Goal: Task Accomplishment & Management: Use online tool/utility

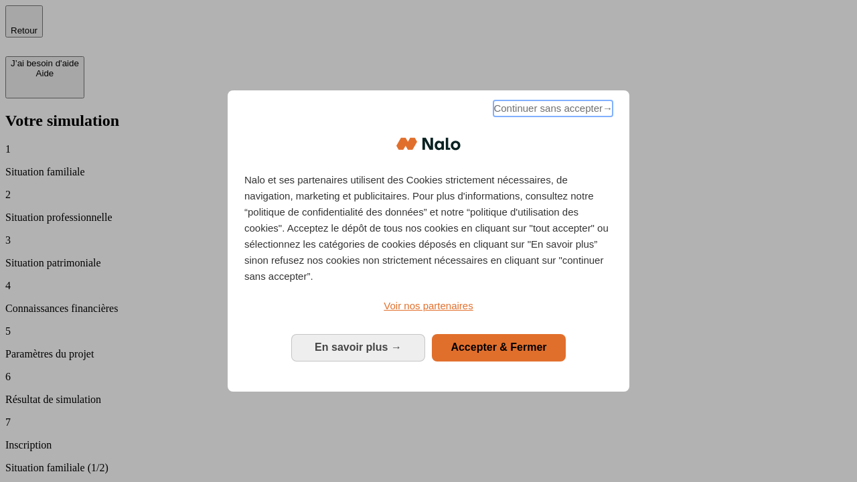
click at [552, 110] on span "Continuer sans accepter →" at bounding box center [552, 108] width 119 height 16
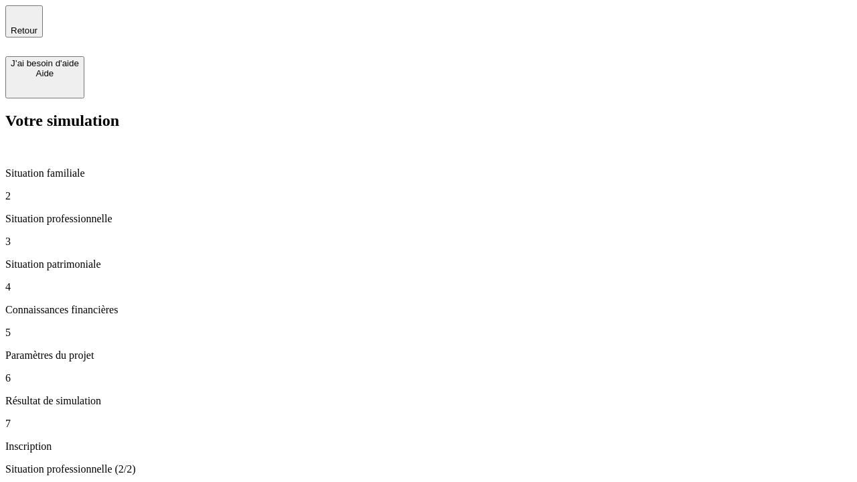
type input "30 000"
type input "1 000"
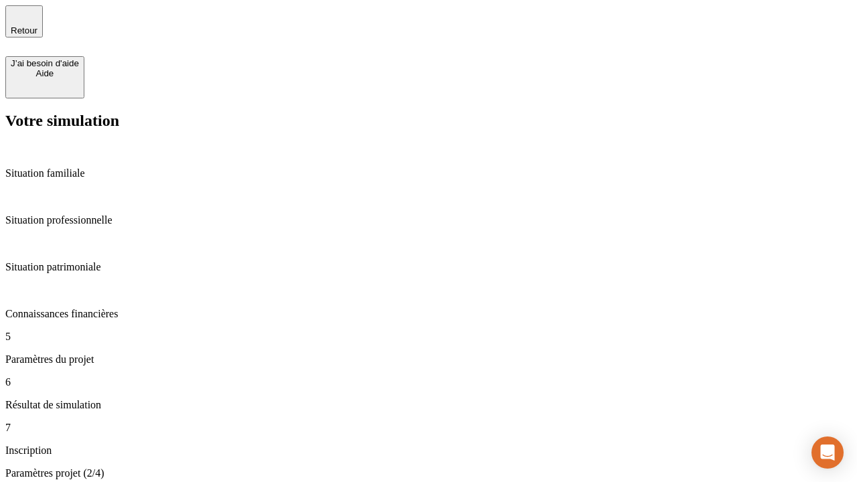
type input "65"
type input "5 000"
type input "640"
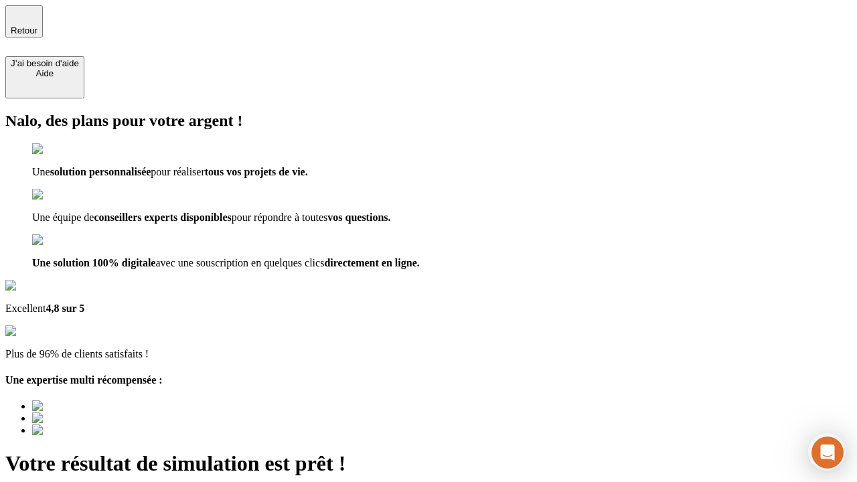
scroll to position [4, 0]
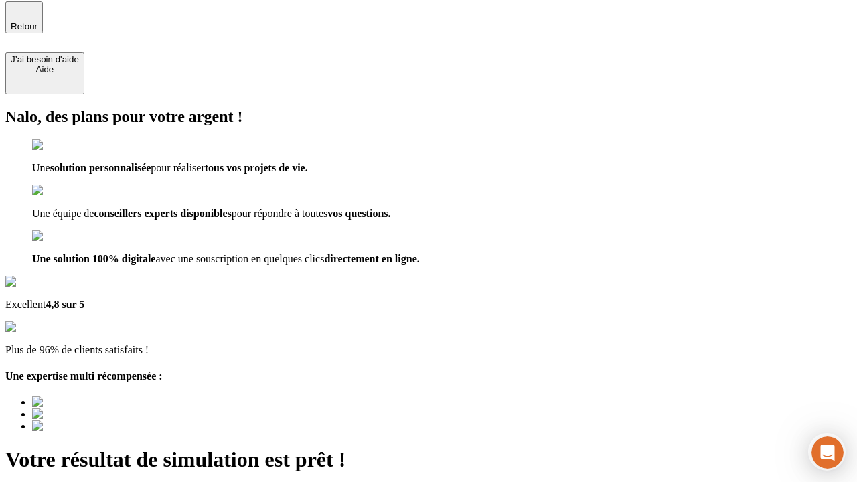
type input "[EMAIL_ADDRESS][DOMAIN_NAME]"
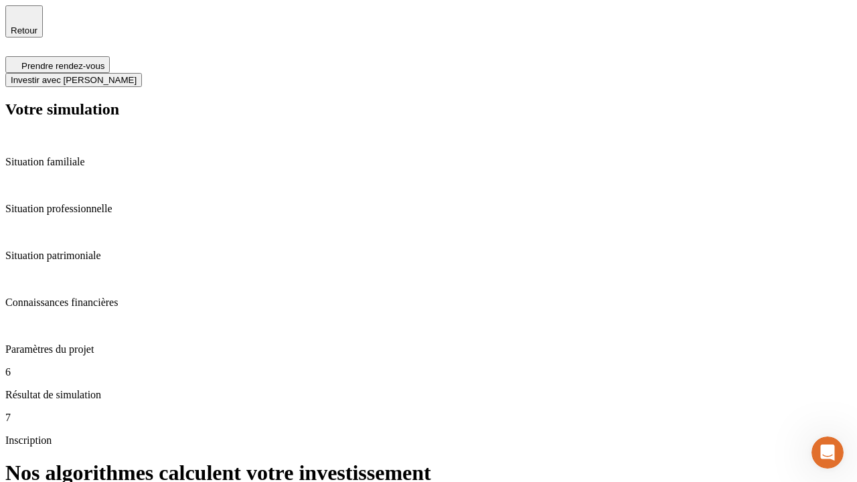
scroll to position [5, 0]
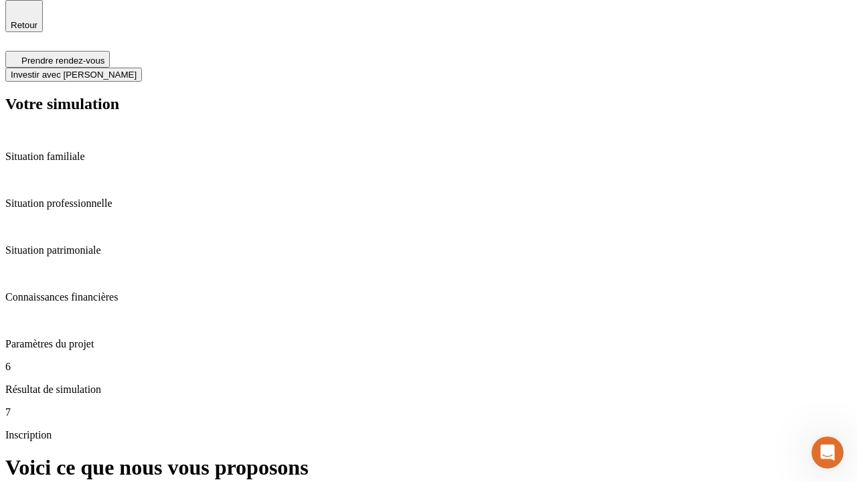
click at [137, 70] on span "Investir avec [PERSON_NAME]" at bounding box center [74, 75] width 126 height 10
